Goal: Check status

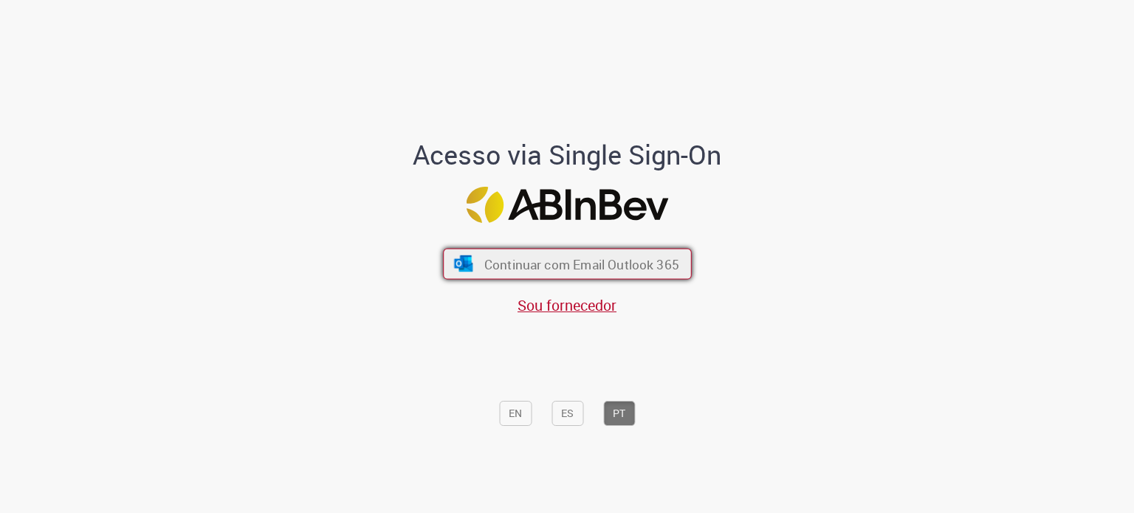
click at [544, 263] on span "Continuar com Email Outlook 365" at bounding box center [581, 264] width 195 height 17
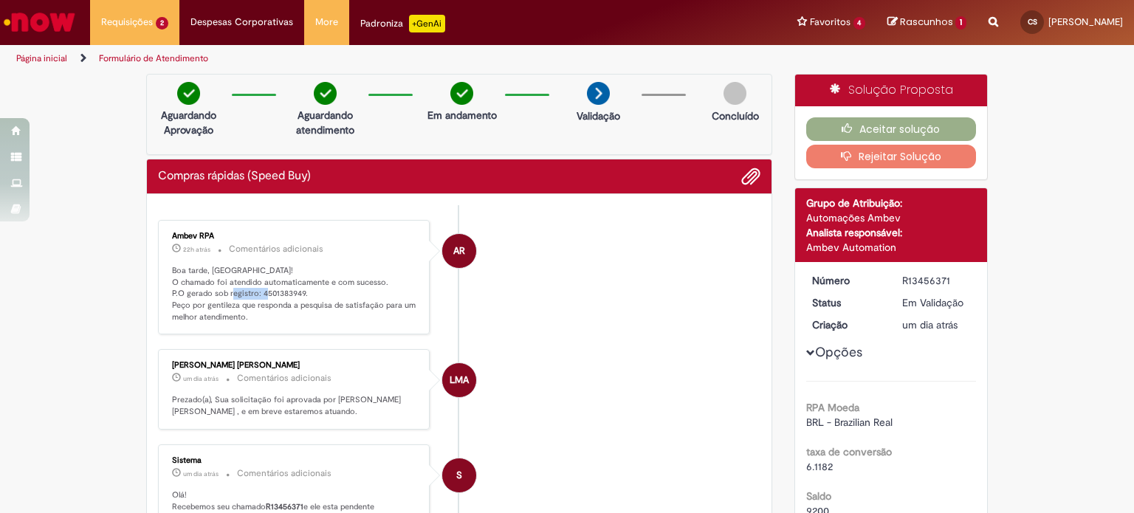
drag, startPoint x: 254, startPoint y: 207, endPoint x: 297, endPoint y: 290, distance: 93.8
click at [297, 290] on p "Boa tarde, [GEOGRAPHIC_DATA]! O chamado foi atendido automaticamente e com suce…" at bounding box center [295, 294] width 246 height 58
copy p "4501383949"
